Goal: Information Seeking & Learning: Learn about a topic

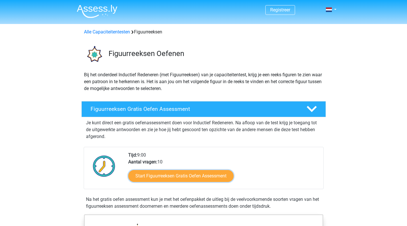
click at [188, 177] on link "Start Figuurreeksen Gratis Oefen Assessment" at bounding box center [180, 176] width 105 height 12
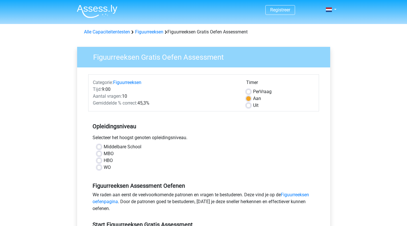
click at [104, 146] on label "Middelbare School" at bounding box center [123, 146] width 38 height 7
click at [99, 146] on input "Middelbare School" at bounding box center [99, 146] width 5 height 6
radio input "true"
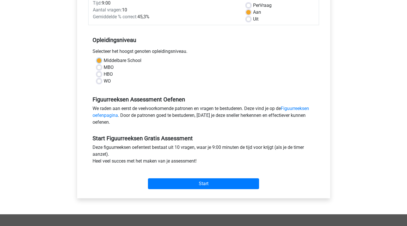
scroll to position [95, 0]
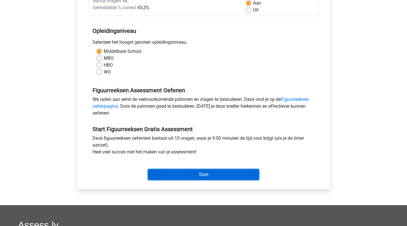
click at [213, 172] on input "Start" at bounding box center [203, 174] width 111 height 11
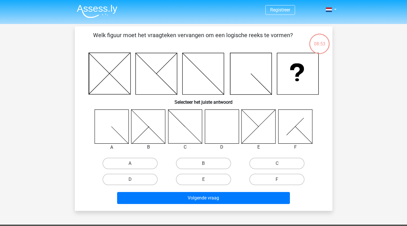
click at [224, 124] on icon at bounding box center [222, 126] width 34 height 34
drag, startPoint x: 223, startPoint y: 130, endPoint x: 220, endPoint y: 137, distance: 7.5
click at [223, 130] on icon at bounding box center [222, 126] width 34 height 34
click at [137, 179] on label "D" at bounding box center [129, 178] width 55 height 11
click at [134, 179] on input "D" at bounding box center [132, 181] width 4 height 4
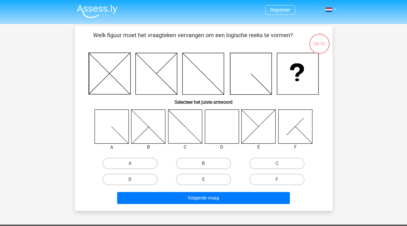
radio input "true"
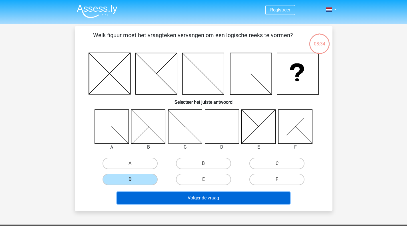
click at [232, 197] on button "Volgende vraag" at bounding box center [203, 198] width 173 height 12
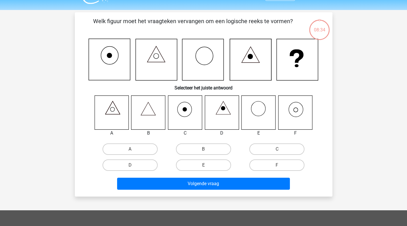
scroll to position [26, 0]
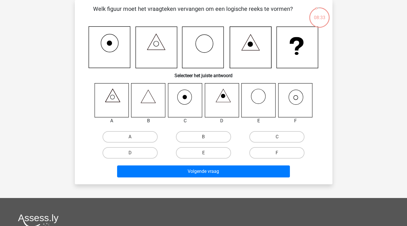
click at [130, 154] on input "D" at bounding box center [132, 155] width 4 height 4
radio input "true"
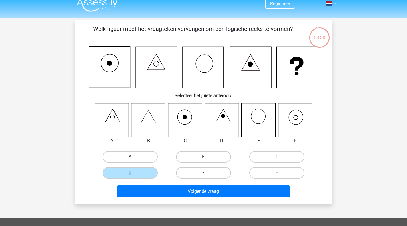
scroll to position [0, 0]
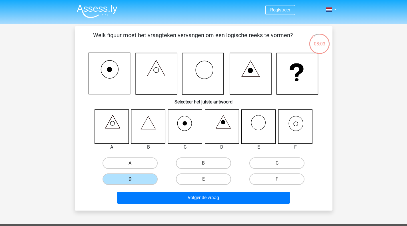
click at [187, 123] on icon at bounding box center [185, 123] width 4 height 4
drag, startPoint x: 299, startPoint y: 159, endPoint x: 287, endPoint y: 163, distance: 12.2
click at [296, 161] on label "C" at bounding box center [276, 162] width 55 height 11
click at [280, 163] on input "C" at bounding box center [279, 165] width 4 height 4
radio input "true"
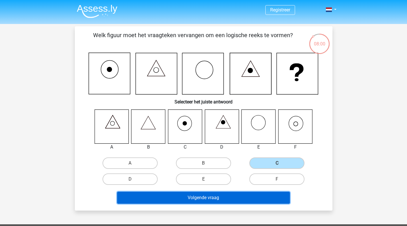
click at [200, 198] on button "Volgende vraag" at bounding box center [203, 197] width 173 height 12
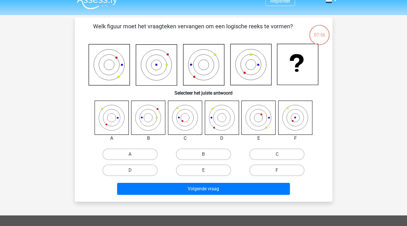
scroll to position [7, 0]
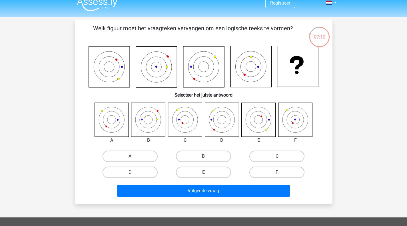
click at [290, 120] on icon at bounding box center [295, 119] width 34 height 34
click at [275, 172] on label "F" at bounding box center [276, 171] width 55 height 11
click at [277, 172] on input "F" at bounding box center [279, 174] width 4 height 4
radio input "true"
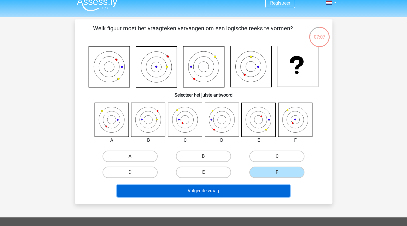
click at [251, 189] on button "Volgende vraag" at bounding box center [203, 191] width 173 height 12
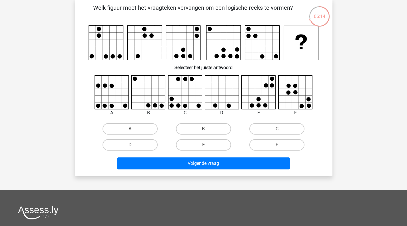
scroll to position [28, 0]
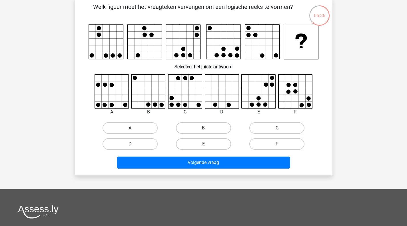
click at [294, 99] on icon at bounding box center [295, 91] width 34 height 34
drag, startPoint x: 186, startPoint y: 143, endPoint x: 197, endPoint y: 152, distance: 14.4
click at [188, 145] on label "E" at bounding box center [203, 143] width 55 height 11
click at [203, 145] on input "E" at bounding box center [205, 146] width 4 height 4
radio input "true"
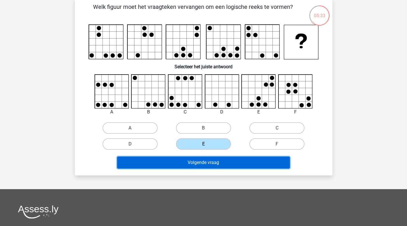
click at [201, 163] on button "Volgende vraag" at bounding box center [203, 162] width 173 height 12
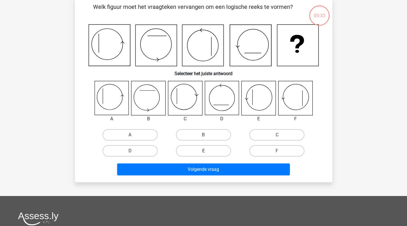
scroll to position [26, 0]
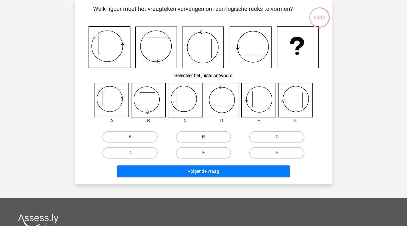
click at [108, 100] on icon at bounding box center [111, 100] width 34 height 34
click at [132, 134] on label "A" at bounding box center [129, 136] width 55 height 11
click at [132, 137] on input "A" at bounding box center [132, 139] width 4 height 4
radio input "true"
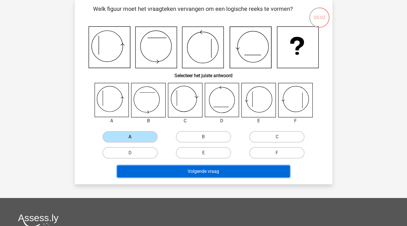
click at [238, 172] on button "Volgende vraag" at bounding box center [203, 171] width 173 height 12
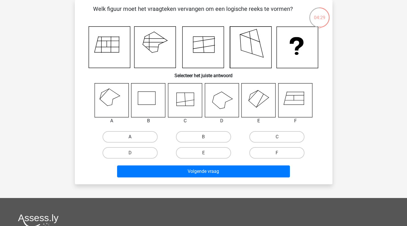
click at [134, 137] on label "A" at bounding box center [129, 136] width 55 height 11
click at [134, 137] on input "A" at bounding box center [132, 139] width 4 height 4
radio input "true"
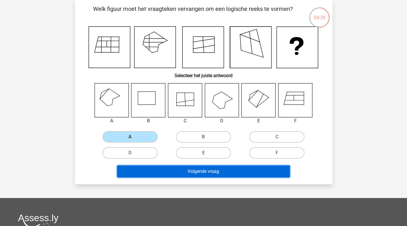
click at [232, 173] on button "Volgende vraag" at bounding box center [203, 171] width 173 height 12
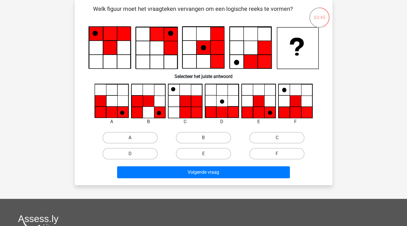
click at [125, 136] on label "A" at bounding box center [129, 137] width 55 height 11
click at [130, 137] on input "A" at bounding box center [132, 139] width 4 height 4
radio input "true"
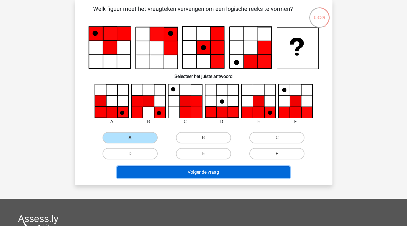
click at [197, 174] on button "Volgende vraag" at bounding box center [203, 172] width 173 height 12
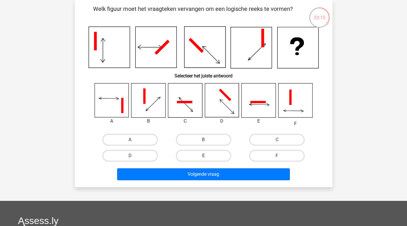
drag, startPoint x: 201, startPoint y: 154, endPoint x: 203, endPoint y: 161, distance: 7.6
click at [202, 155] on label "E" at bounding box center [203, 155] width 55 height 11
click at [203, 155] on input "E" at bounding box center [205, 157] width 4 height 4
radio input "true"
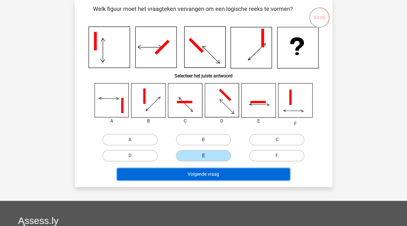
click at [204, 175] on button "Volgende vraag" at bounding box center [203, 174] width 173 height 12
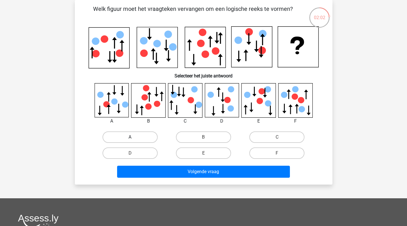
click at [139, 136] on label "A" at bounding box center [129, 136] width 55 height 11
click at [134, 137] on input "A" at bounding box center [132, 139] width 4 height 4
radio input "true"
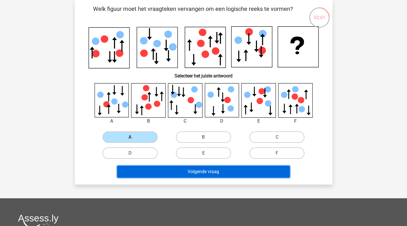
click at [213, 172] on button "Volgende vraag" at bounding box center [203, 171] width 173 height 12
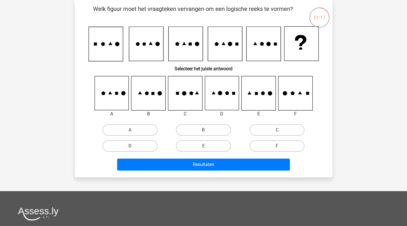
click at [127, 146] on label "D" at bounding box center [129, 145] width 55 height 11
click at [130, 146] on input "D" at bounding box center [132, 148] width 4 height 4
radio input "true"
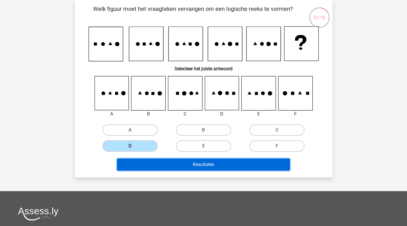
click at [185, 164] on button "Resultaten" at bounding box center [203, 164] width 173 height 12
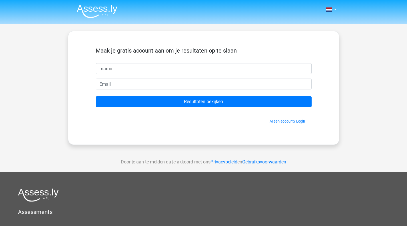
type input "marco"
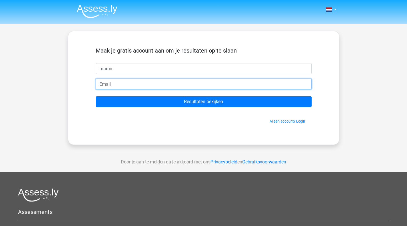
click at [121, 85] on input "email" at bounding box center [204, 83] width 216 height 11
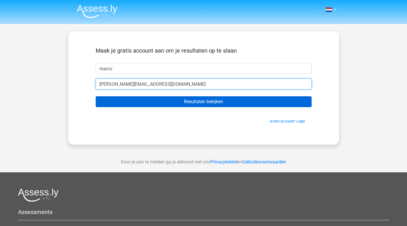
type input "[PERSON_NAME][EMAIL_ADDRESS][DOMAIN_NAME]"
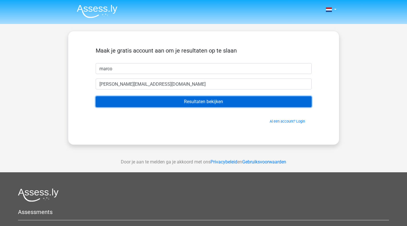
click at [224, 100] on input "Resultaten bekijken" at bounding box center [204, 101] width 216 height 11
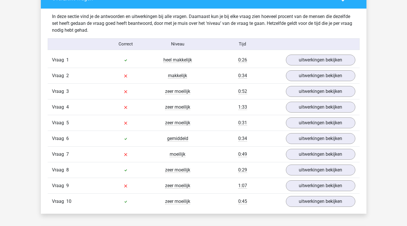
scroll to position [449, 0]
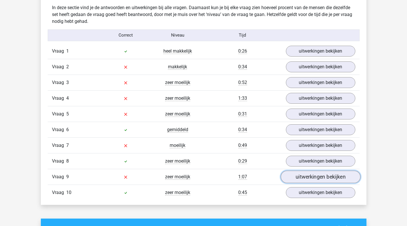
click at [315, 179] on link "uitwerkingen bekijken" at bounding box center [320, 176] width 80 height 13
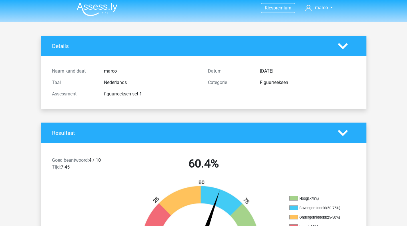
scroll to position [0, 0]
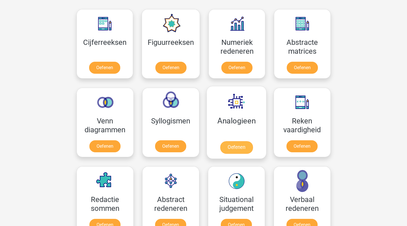
scroll to position [267, 0]
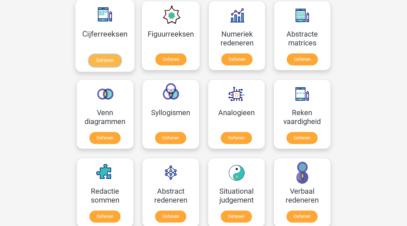
click at [114, 57] on link "Oefenen" at bounding box center [104, 60] width 33 height 13
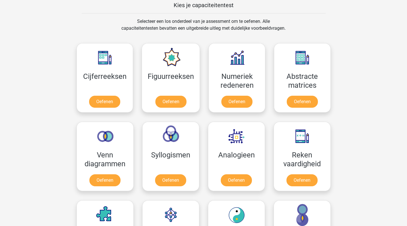
scroll to position [215, 0]
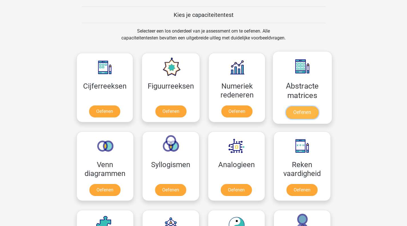
click at [301, 117] on link "Oefenen" at bounding box center [302, 112] width 33 height 13
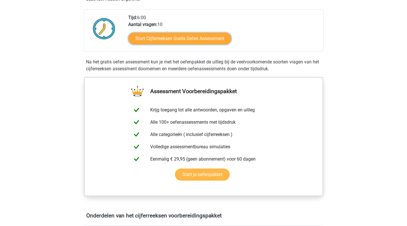
scroll to position [139, 0]
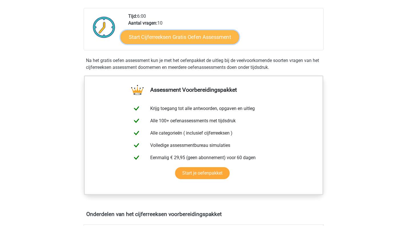
click at [199, 44] on link "Start Cijferreeksen Gratis Oefen Assessment" at bounding box center [179, 37] width 118 height 14
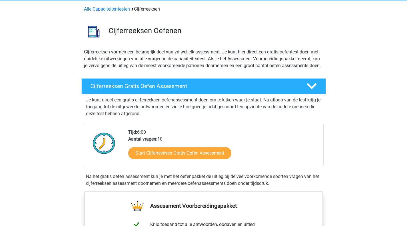
scroll to position [0, 0]
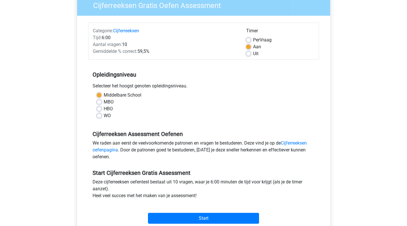
scroll to position [79, 0]
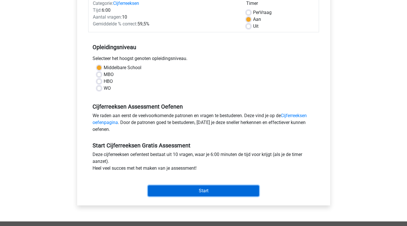
click at [209, 191] on input "Start" at bounding box center [203, 190] width 111 height 11
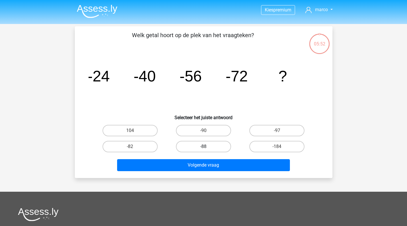
click at [220, 143] on label "-88" at bounding box center [203, 146] width 55 height 11
click at [207, 146] on input "-88" at bounding box center [205, 148] width 4 height 4
radio input "true"
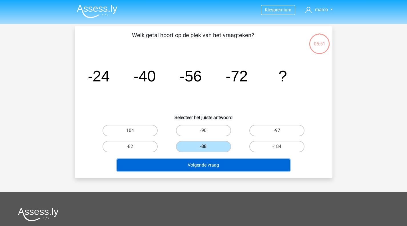
click at [217, 164] on button "Volgende vraag" at bounding box center [203, 165] width 173 height 12
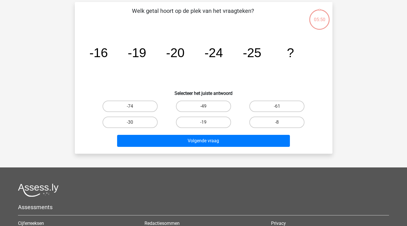
scroll to position [26, 0]
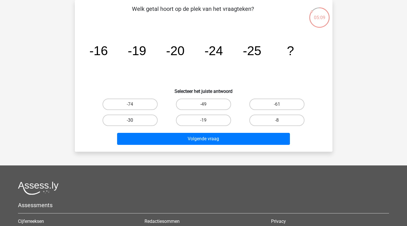
click at [144, 119] on label "-30" at bounding box center [129, 119] width 55 height 11
click at [134, 120] on input "-30" at bounding box center [132, 122] width 4 height 4
radio input "true"
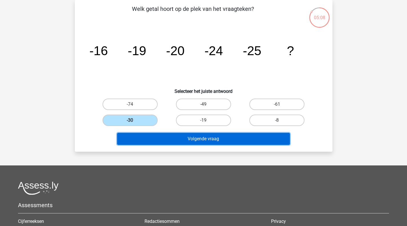
click at [202, 141] on button "Volgende vraag" at bounding box center [203, 139] width 173 height 12
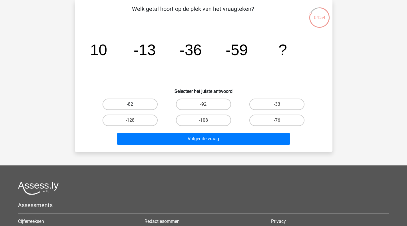
click at [145, 103] on label "-82" at bounding box center [129, 103] width 55 height 11
click at [134, 104] on input "-82" at bounding box center [132, 106] width 4 height 4
radio input "true"
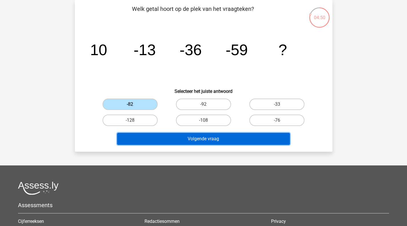
click at [230, 138] on button "Volgende vraag" at bounding box center [203, 139] width 173 height 12
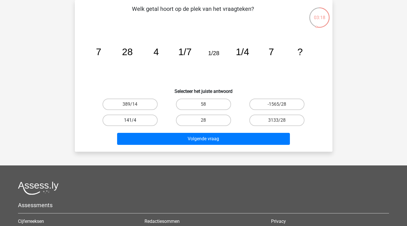
click at [134, 122] on label "141/4" at bounding box center [129, 119] width 55 height 11
click at [134, 122] on input "141/4" at bounding box center [132, 122] width 4 height 4
radio input "true"
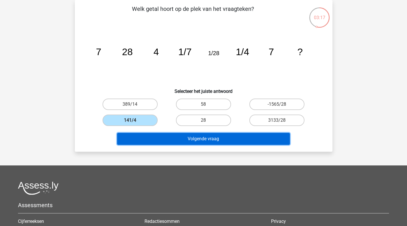
click at [209, 139] on button "Volgende vraag" at bounding box center [203, 139] width 173 height 12
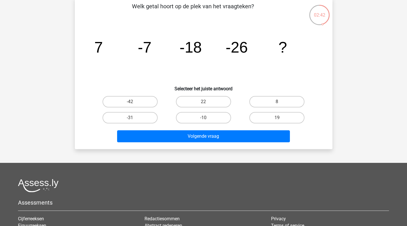
scroll to position [30, 0]
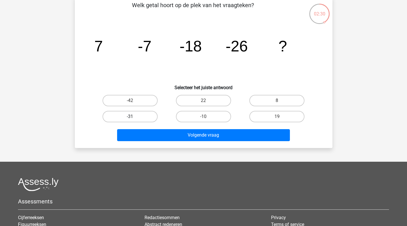
click at [142, 116] on label "-31" at bounding box center [129, 116] width 55 height 11
click at [134, 116] on input "-31" at bounding box center [132, 118] width 4 height 4
radio input "true"
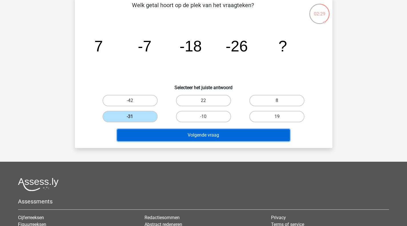
click at [217, 134] on button "Volgende vraag" at bounding box center [203, 135] width 173 height 12
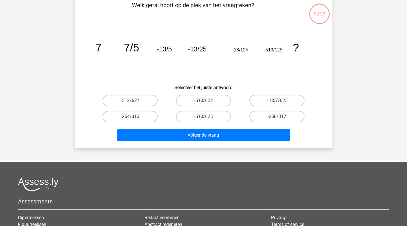
scroll to position [26, 0]
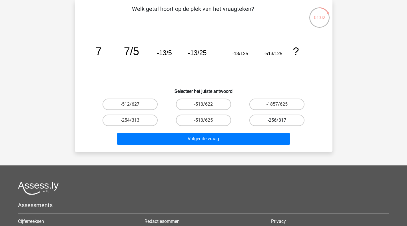
click at [276, 120] on label "-256/317" at bounding box center [276, 119] width 55 height 11
click at [277, 120] on input "-256/317" at bounding box center [279, 122] width 4 height 4
radio input "true"
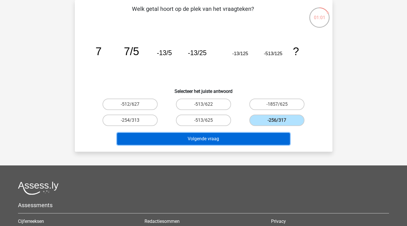
click at [210, 138] on button "Volgende vraag" at bounding box center [203, 139] width 173 height 12
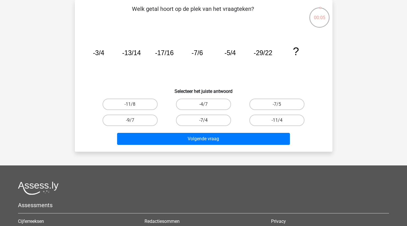
click at [199, 119] on label "-7/4" at bounding box center [203, 119] width 55 height 11
click at [203, 120] on input "-7/4" at bounding box center [205, 122] width 4 height 4
radio input "true"
click at [139, 103] on label "-11/8" at bounding box center [129, 103] width 55 height 11
click at [134, 104] on input "-11/8" at bounding box center [132, 106] width 4 height 4
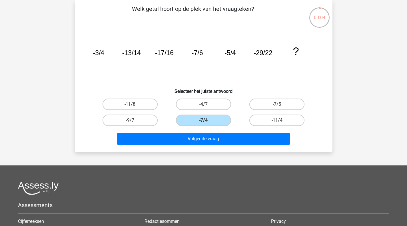
radio input "true"
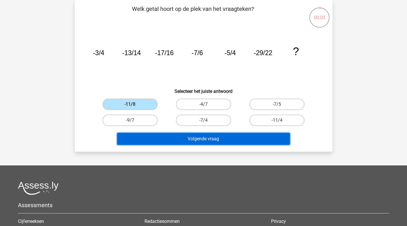
click at [183, 137] on button "Volgende vraag" at bounding box center [203, 139] width 173 height 12
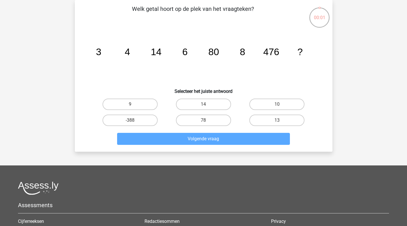
click at [206, 106] on input "14" at bounding box center [205, 106] width 4 height 4
radio input "true"
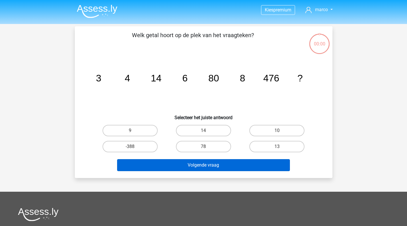
scroll to position [26, 0]
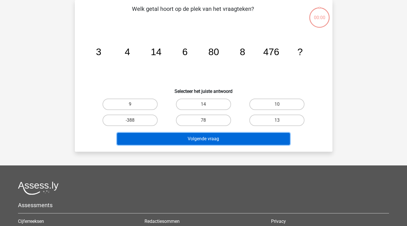
click at [207, 136] on button "Volgende vraag" at bounding box center [203, 139] width 173 height 12
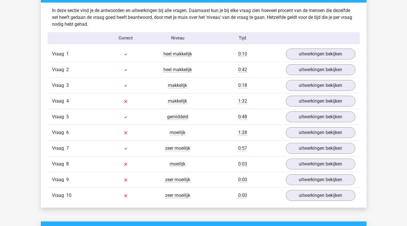
scroll to position [450, 0]
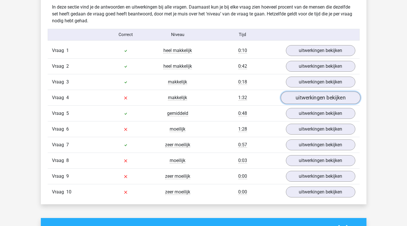
click at [306, 99] on link "uitwerkingen bekijken" at bounding box center [320, 97] width 80 height 13
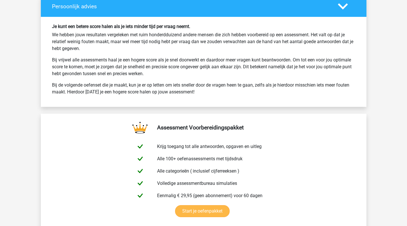
scroll to position [1157, 0]
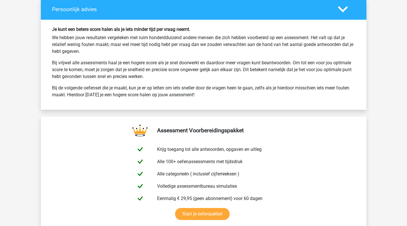
click at [342, 9] on icon at bounding box center [342, 9] width 10 height 10
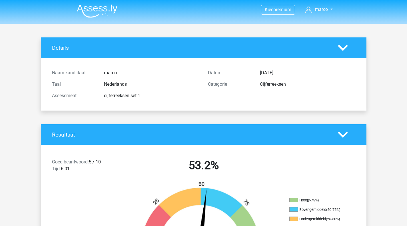
scroll to position [0, 0]
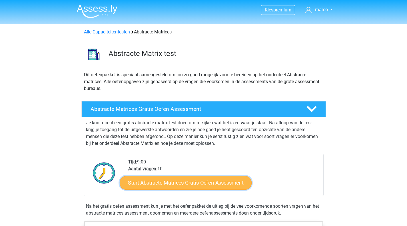
click at [188, 181] on link "Start Abstracte Matrices Gratis Oefen Assessment" at bounding box center [186, 182] width 132 height 14
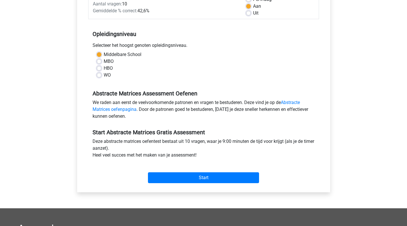
scroll to position [92, 0]
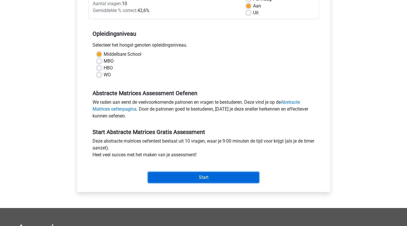
click at [197, 177] on input "Start" at bounding box center [203, 177] width 111 height 11
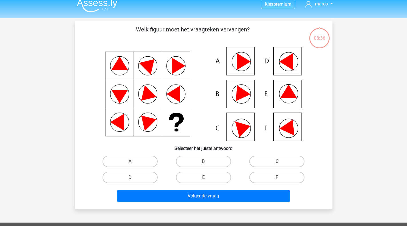
scroll to position [6, 0]
click at [286, 131] on icon at bounding box center [289, 125] width 21 height 19
click at [265, 177] on label "F" at bounding box center [276, 176] width 55 height 11
click at [277, 177] on input "F" at bounding box center [279, 179] width 4 height 4
radio input "true"
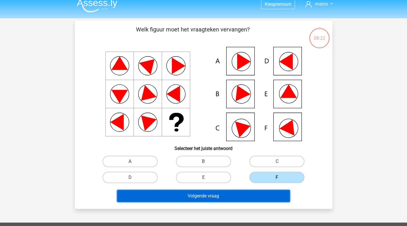
drag, startPoint x: 236, startPoint y: 195, endPoint x: 234, endPoint y: 192, distance: 4.1
click at [236, 195] on button "Volgende vraag" at bounding box center [203, 196] width 173 height 12
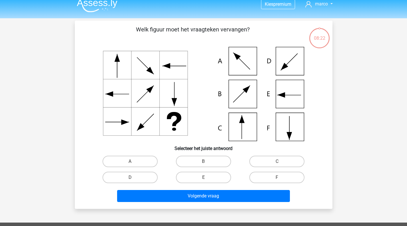
scroll to position [26, 0]
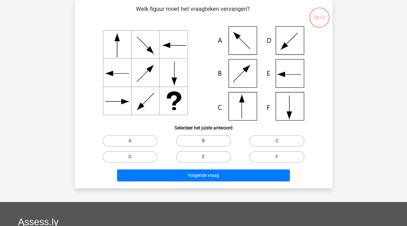
drag, startPoint x: 169, startPoint y: 96, endPoint x: 142, endPoint y: 94, distance: 27.1
click at [157, 94] on icon at bounding box center [203, 73] width 230 height 94
click at [138, 158] on label "D" at bounding box center [129, 156] width 55 height 11
click at [134, 158] on input "D" at bounding box center [132, 159] width 4 height 4
radio input "true"
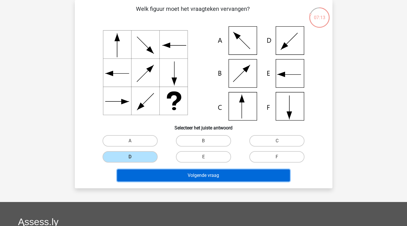
click at [200, 175] on button "Volgende vraag" at bounding box center [203, 175] width 173 height 12
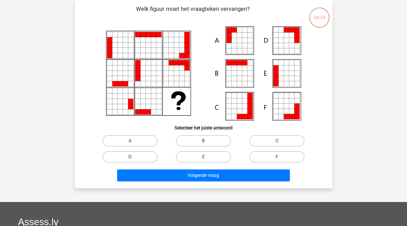
click at [236, 66] on icon at bounding box center [233, 67] width 5 height 5
click at [201, 139] on label "B" at bounding box center [203, 140] width 55 height 11
click at [203, 141] on input "B" at bounding box center [205, 143] width 4 height 4
radio input "true"
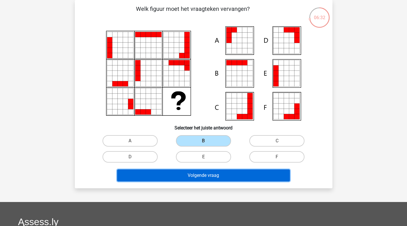
click at [200, 175] on button "Volgende vraag" at bounding box center [203, 175] width 173 height 12
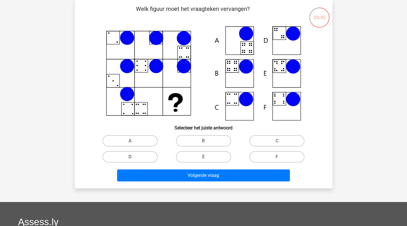
click at [135, 153] on label "D" at bounding box center [129, 156] width 55 height 11
click at [134, 157] on input "D" at bounding box center [132, 159] width 4 height 4
radio input "true"
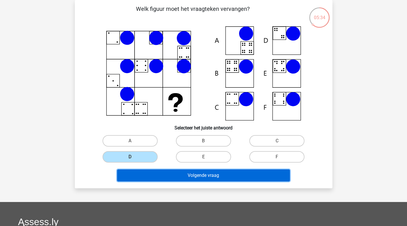
click at [182, 179] on button "Volgende vraag" at bounding box center [203, 175] width 173 height 12
